Goal: Task Accomplishment & Management: Complete application form

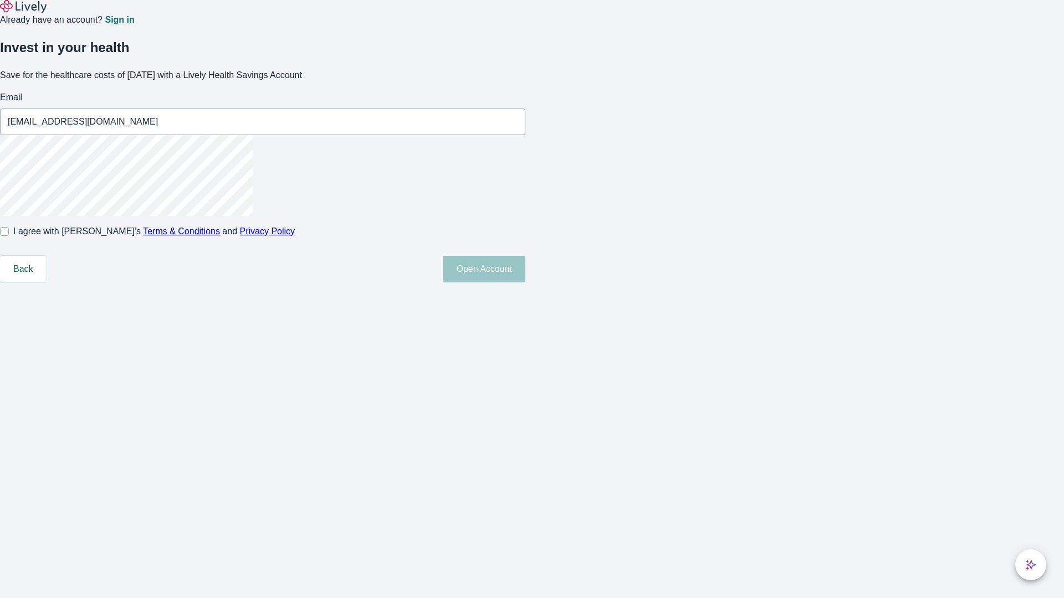
click at [9, 236] on input "I agree with Lively’s Terms & Conditions and Privacy Policy" at bounding box center [4, 231] width 9 height 9
checkbox input "true"
click at [525, 283] on button "Open Account" at bounding box center [484, 269] width 83 height 27
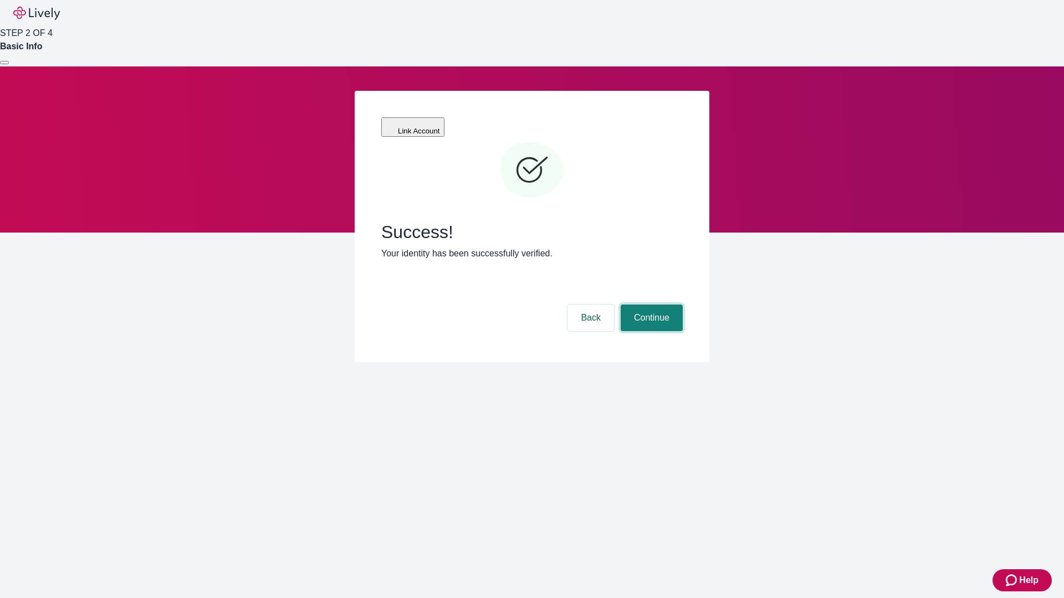
click at [650, 305] on button "Continue" at bounding box center [651, 318] width 62 height 27
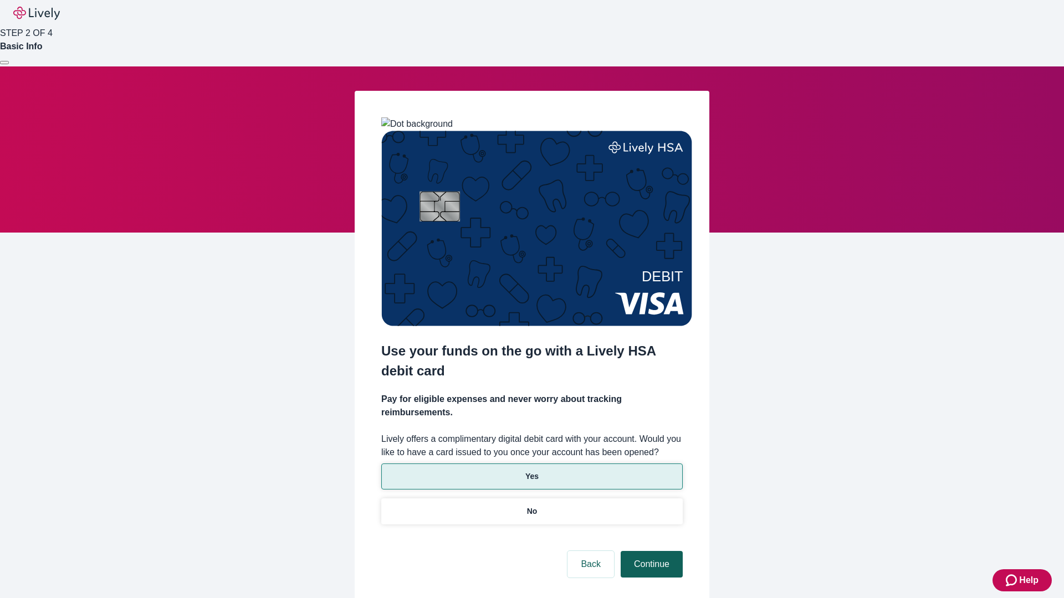
click at [531, 506] on p "No" at bounding box center [532, 512] width 11 height 12
click at [650, 551] on button "Continue" at bounding box center [651, 564] width 62 height 27
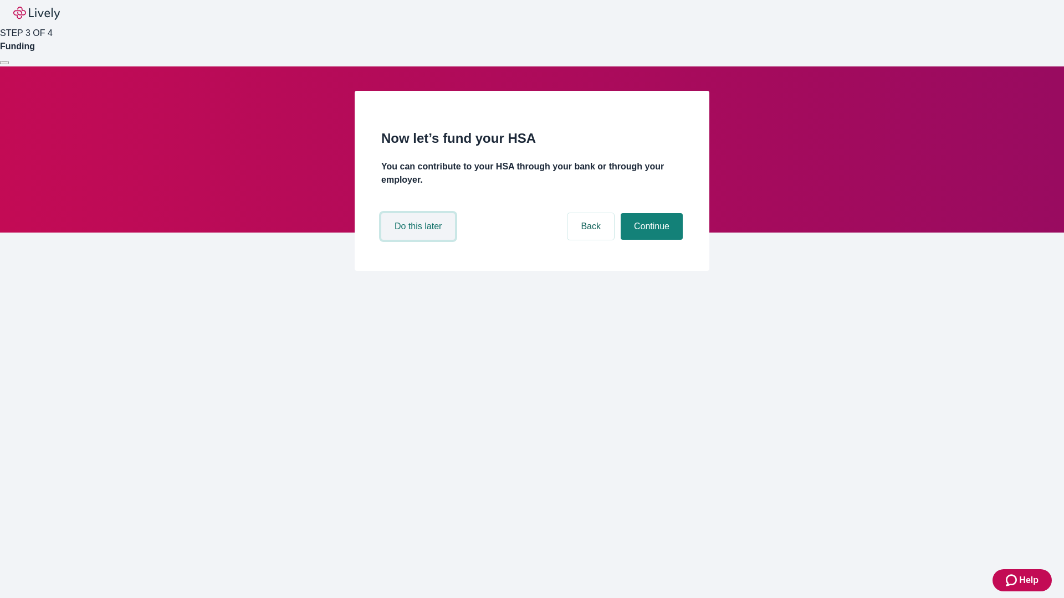
click at [419, 240] on button "Do this later" at bounding box center [418, 226] width 74 height 27
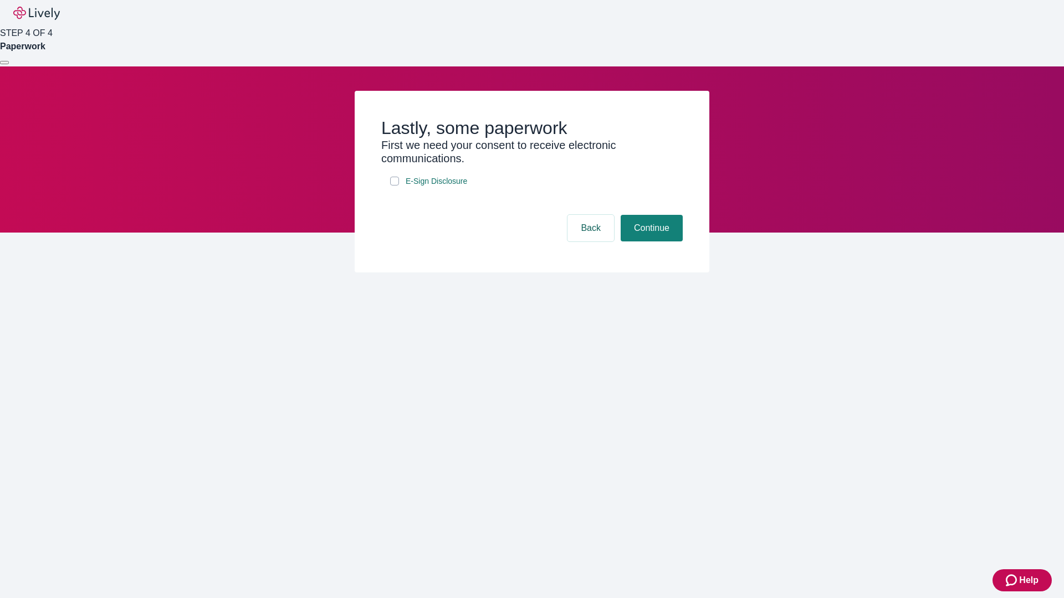
click at [394, 186] on input "E-Sign Disclosure" at bounding box center [394, 181] width 9 height 9
checkbox input "true"
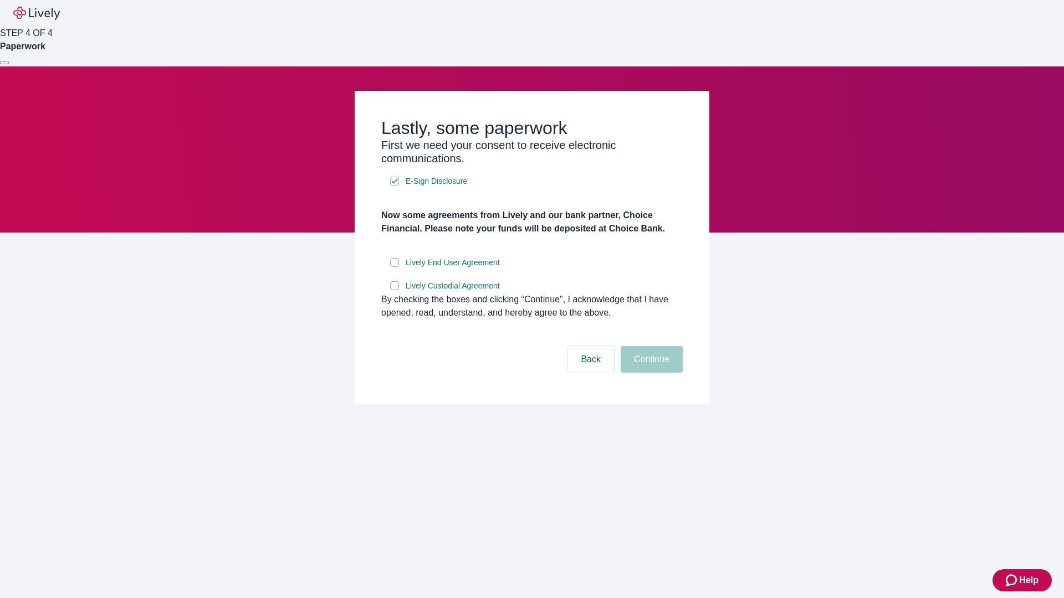
click at [394, 267] on input "Lively End User Agreement" at bounding box center [394, 262] width 9 height 9
checkbox input "true"
click at [394, 290] on input "Lively Custodial Agreement" at bounding box center [394, 285] width 9 height 9
checkbox input "true"
click at [650, 373] on button "Continue" at bounding box center [651, 359] width 62 height 27
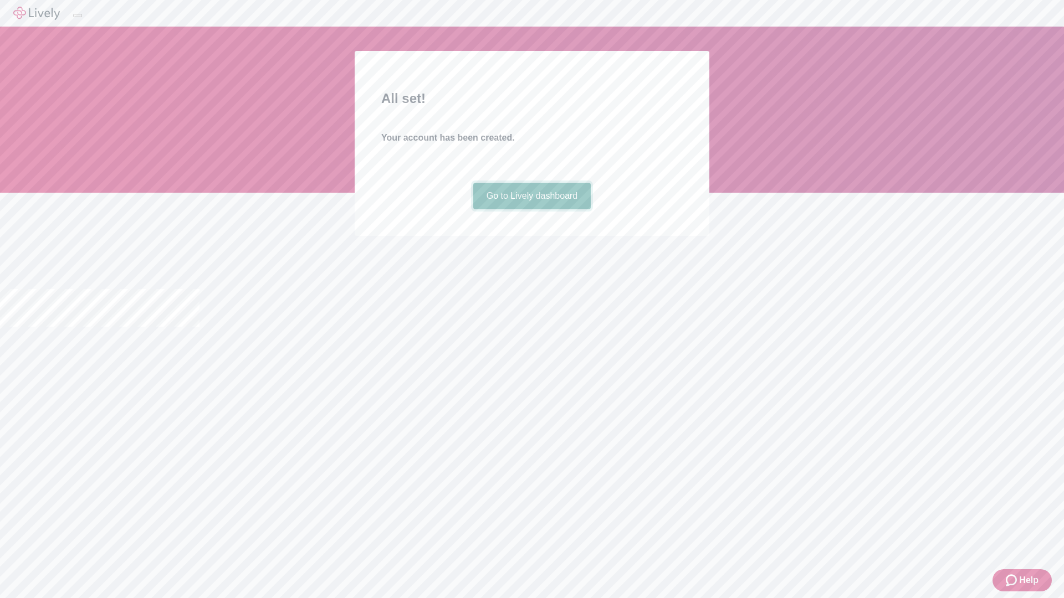
click at [531, 209] on link "Go to Lively dashboard" at bounding box center [532, 196] width 118 height 27
